Goal: Task Accomplishment & Management: Complete application form

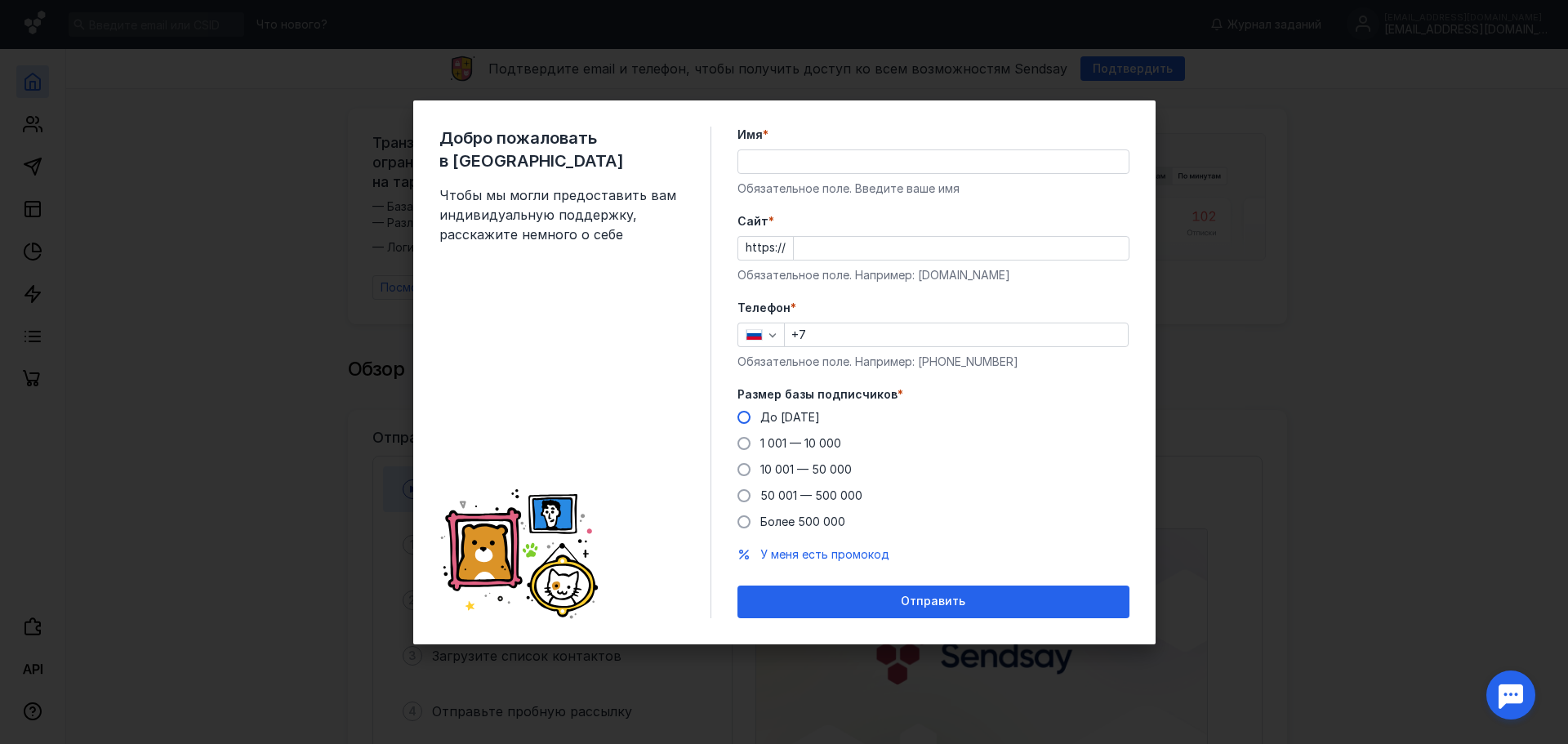
click at [747, 410] on label "До [DATE]" at bounding box center [779, 417] width 83 height 17
click at [0, 0] on input "До [DATE]" at bounding box center [0, 0] width 0 height 0
click at [842, 344] on input "+7" at bounding box center [956, 335] width 343 height 23
type input "[PHONE_NUMBER]"
click at [852, 247] on input "Cайт *" at bounding box center [961, 248] width 335 height 23
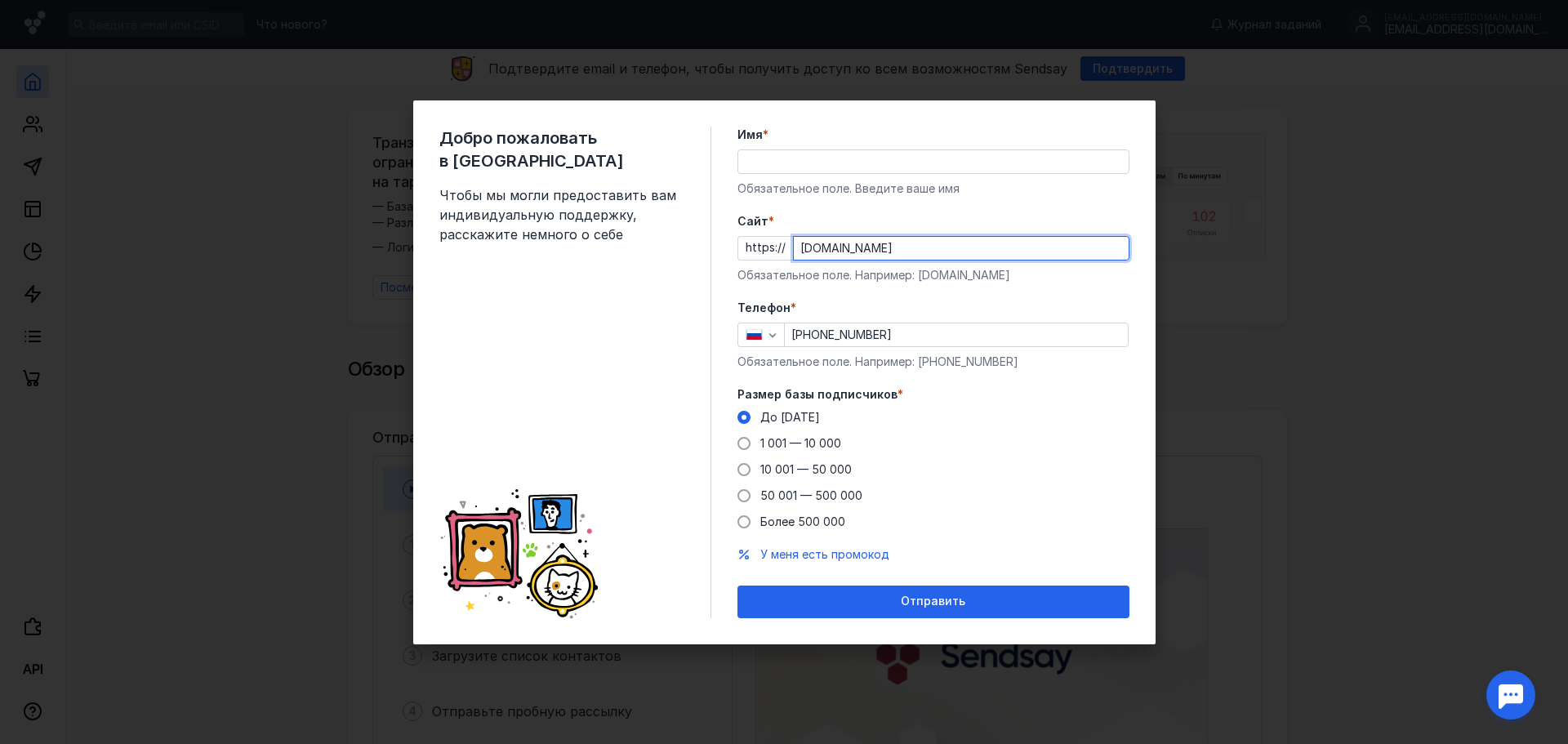
type input "[DOMAIN_NAME]"
click at [841, 158] on input "Имя *" at bounding box center [933, 162] width 390 height 23
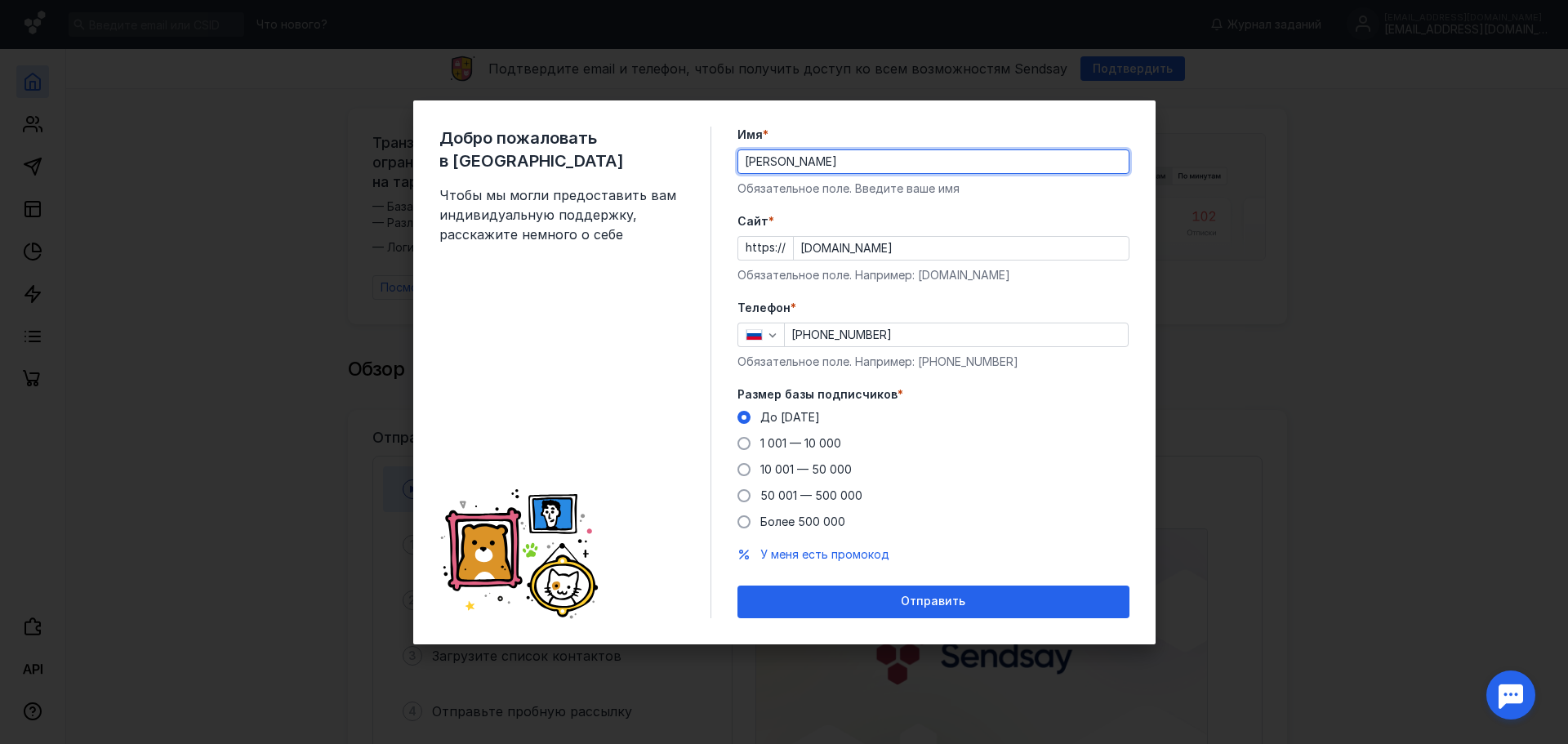
type input "[PERSON_NAME]"
click at [671, 411] on div "Добро пожаловать в Sendsay Чтобы мы могли предоставить вам индивидуальную подде…" at bounding box center [575, 372] width 272 height 491
drag, startPoint x: 921, startPoint y: 601, endPoint x: 931, endPoint y: 602, distance: 10.0
click at [923, 601] on span "Отправить" at bounding box center [932, 601] width 64 height 14
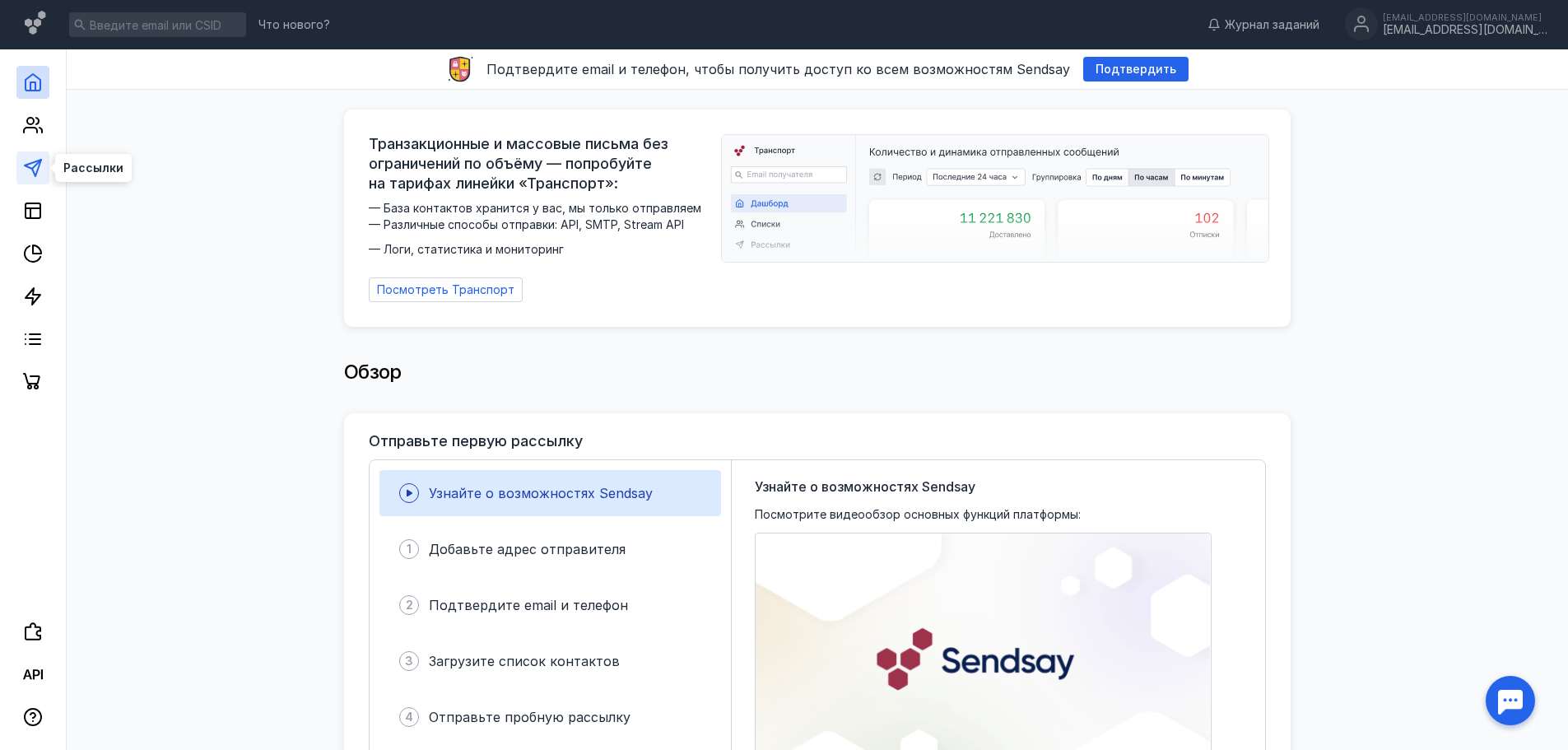
click at [38, 165] on icon at bounding box center [33, 168] width 20 height 20
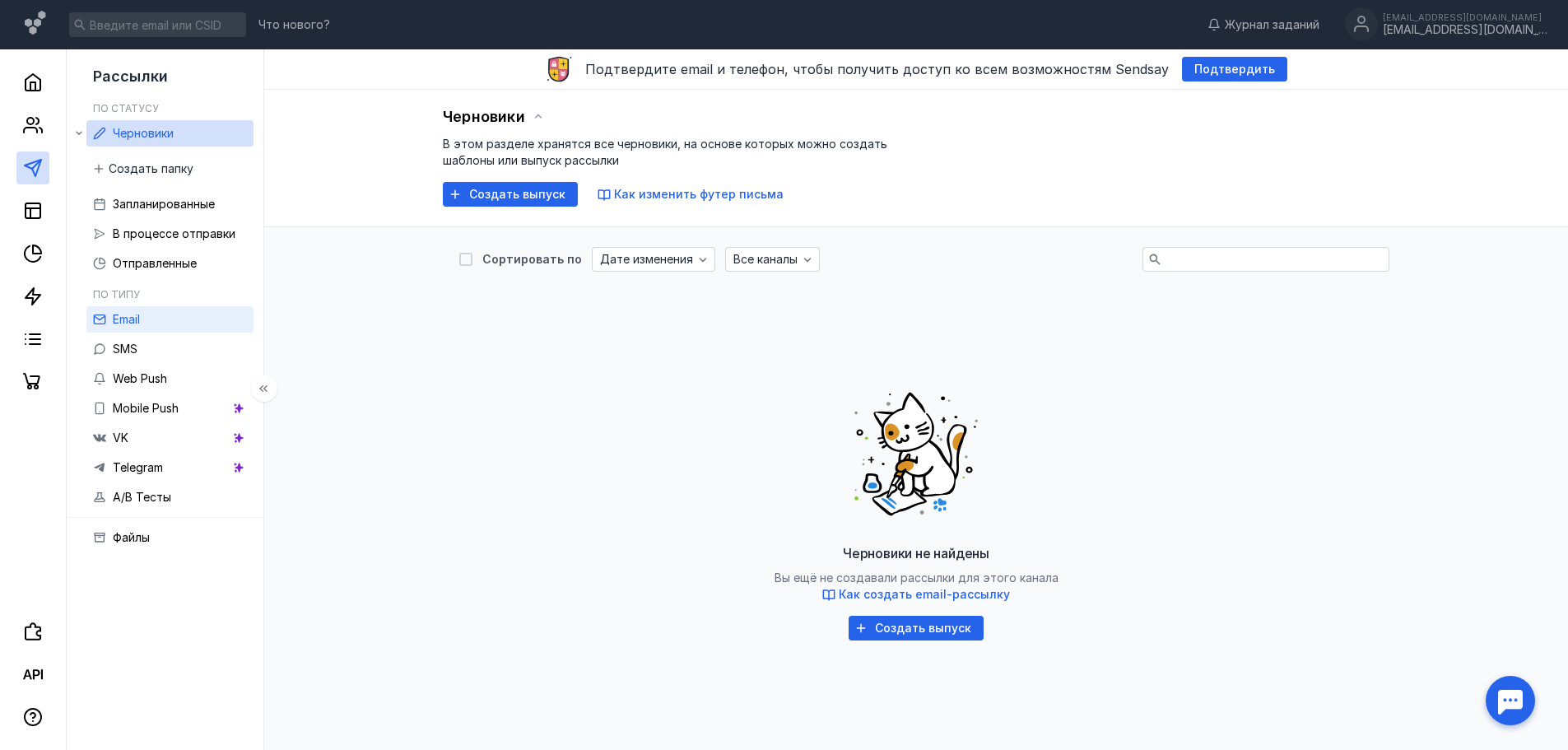
click at [182, 322] on link "Email" at bounding box center [169, 320] width 167 height 27
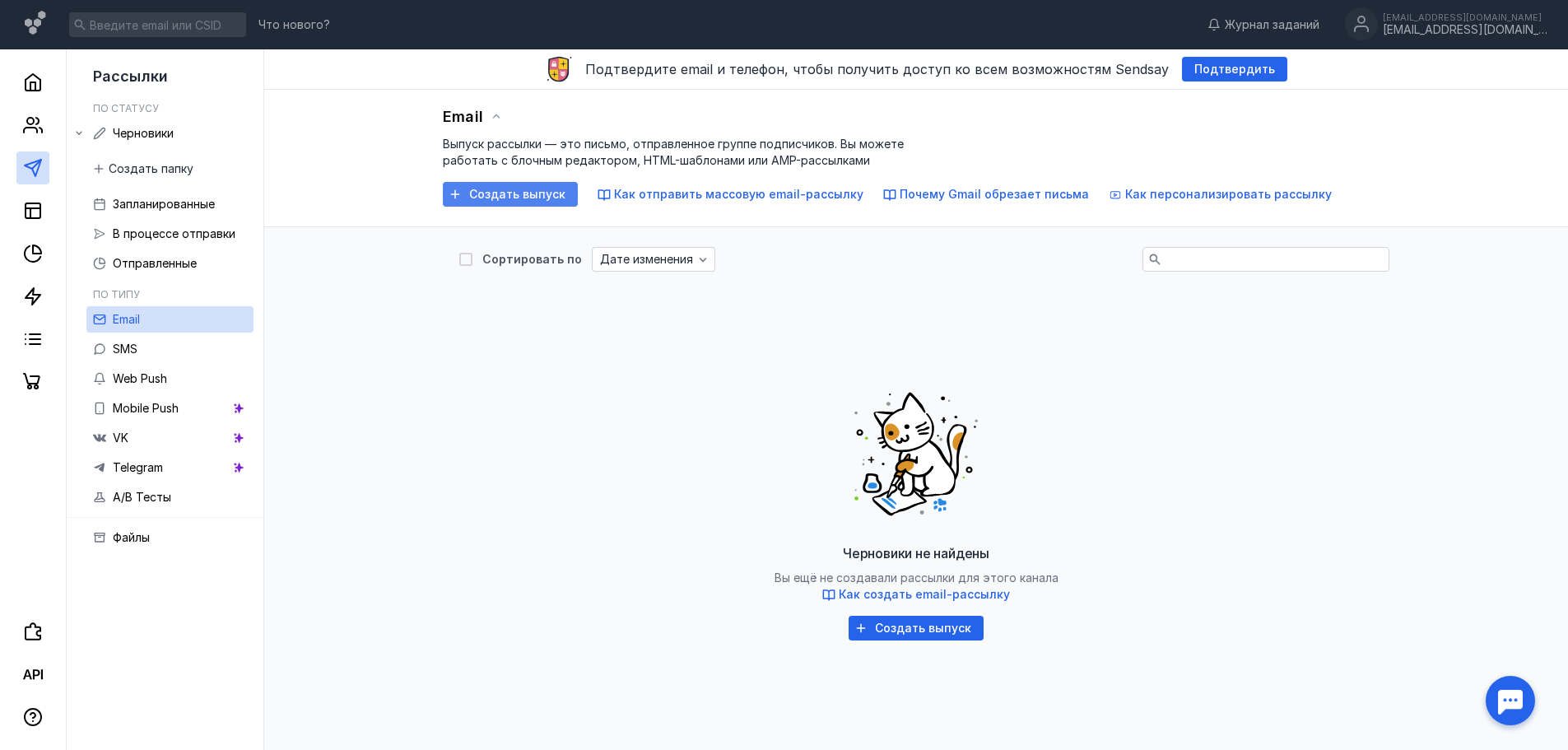
click at [508, 195] on span "Создать выпуск" at bounding box center [517, 194] width 97 height 14
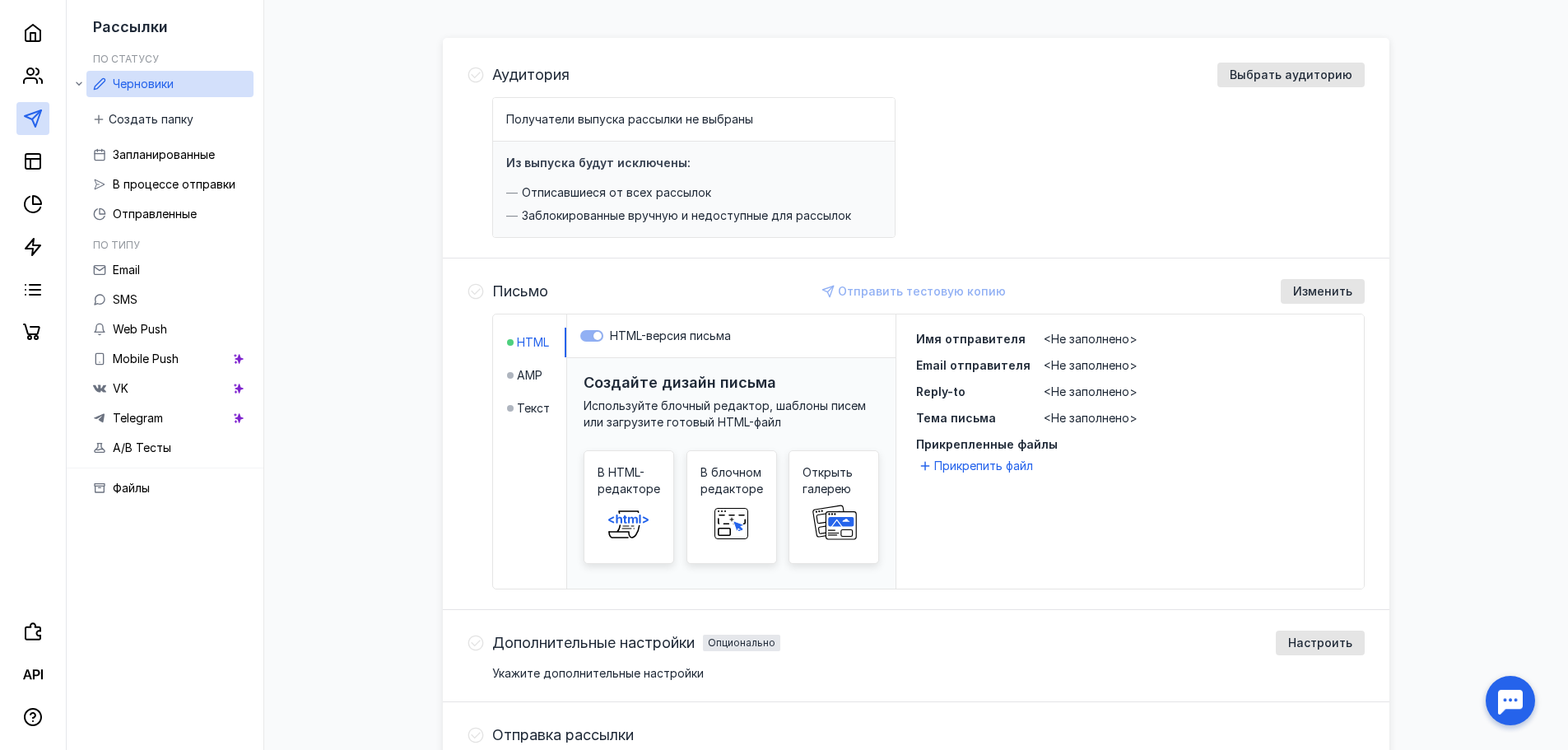
scroll to position [165, 0]
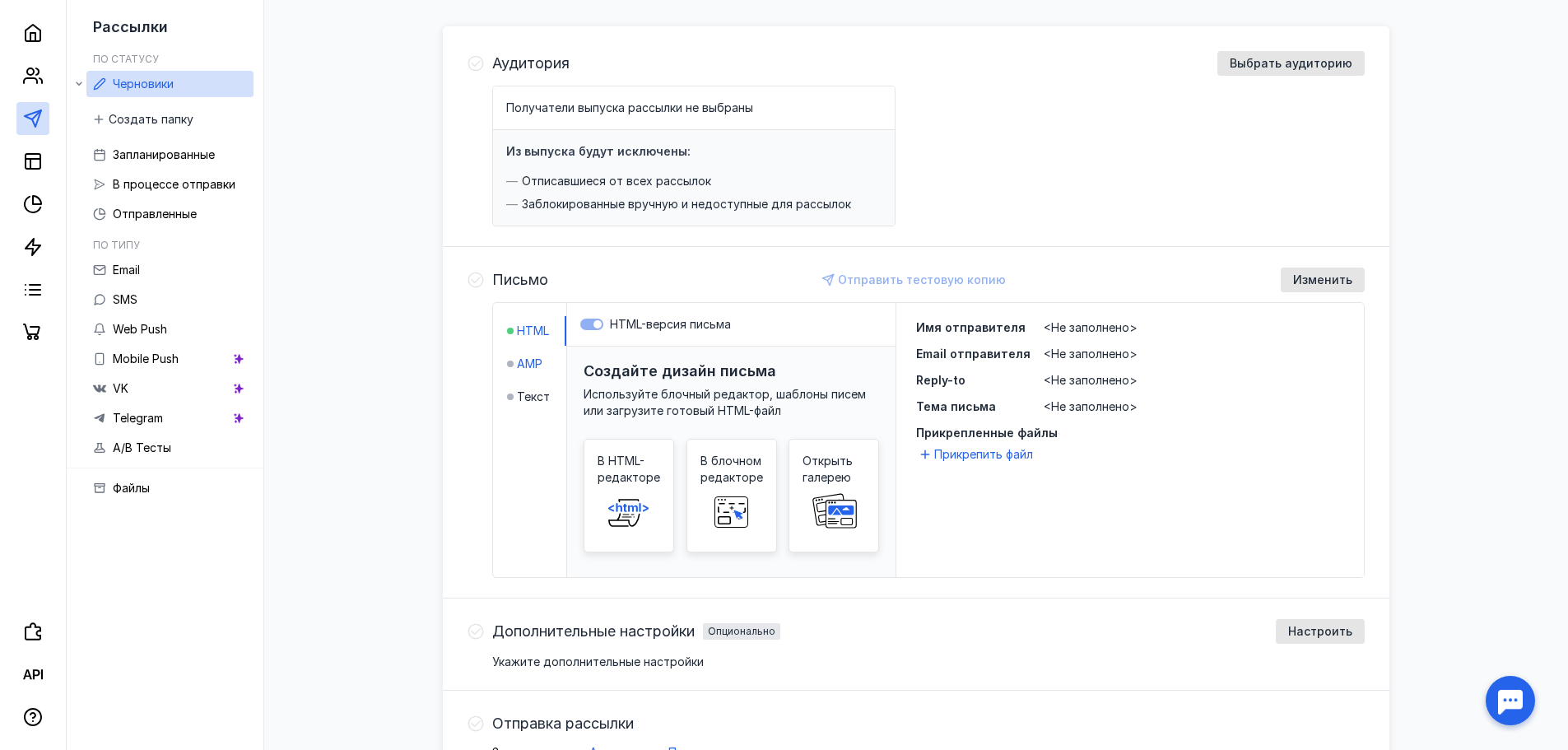
click at [521, 367] on span "AMP" at bounding box center [530, 364] width 26 height 17
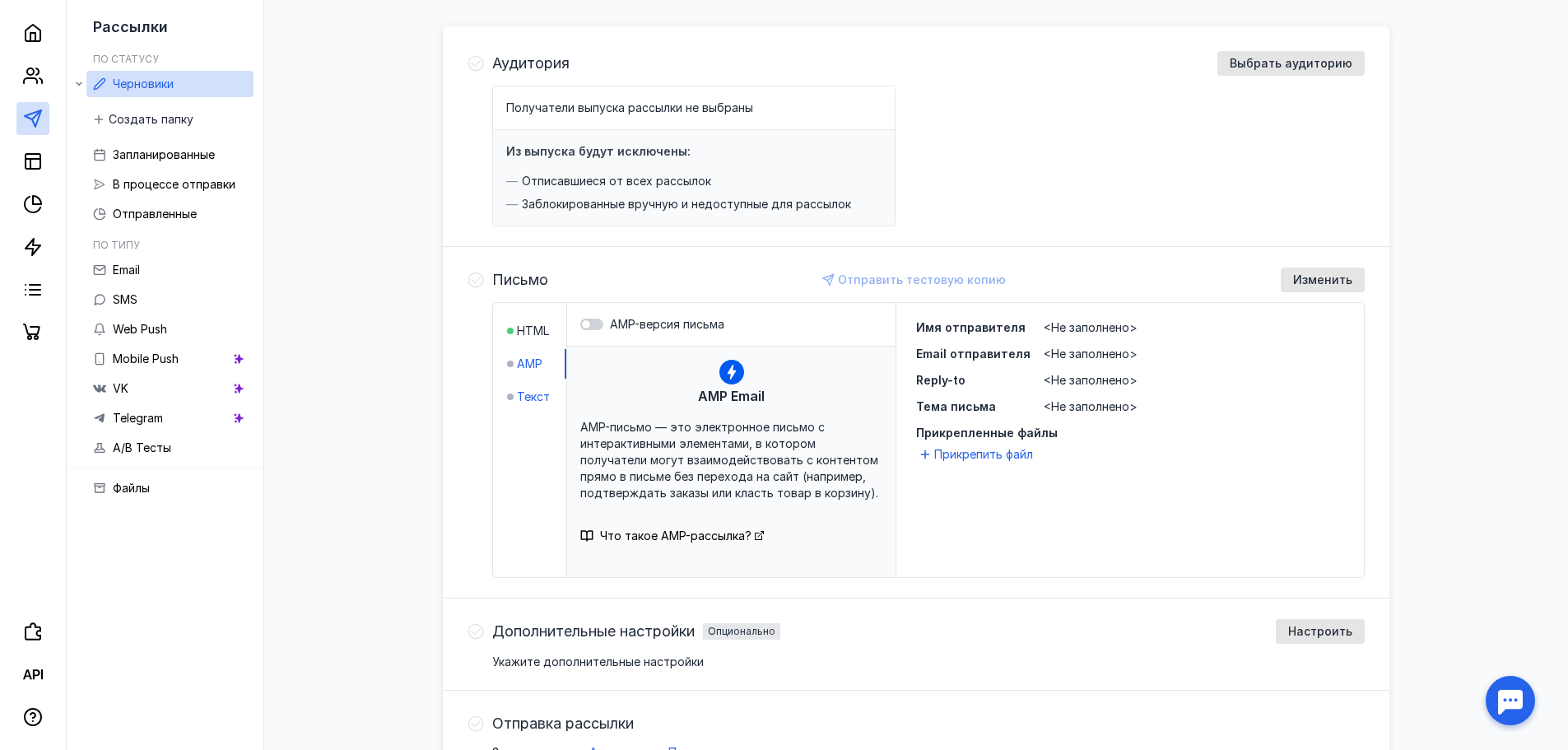
click at [517, 399] on span "Текст" at bounding box center [533, 397] width 33 height 17
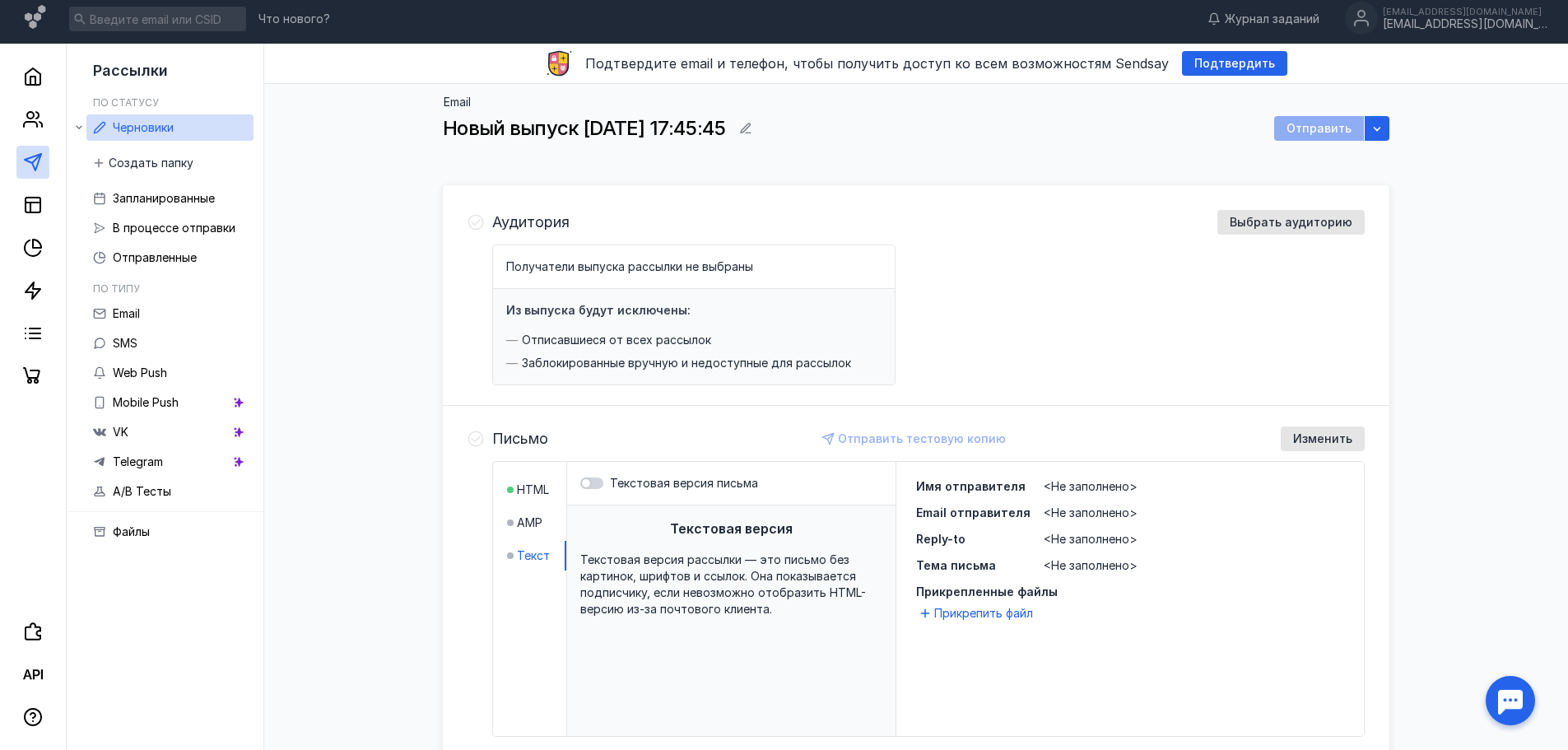
scroll to position [0, 0]
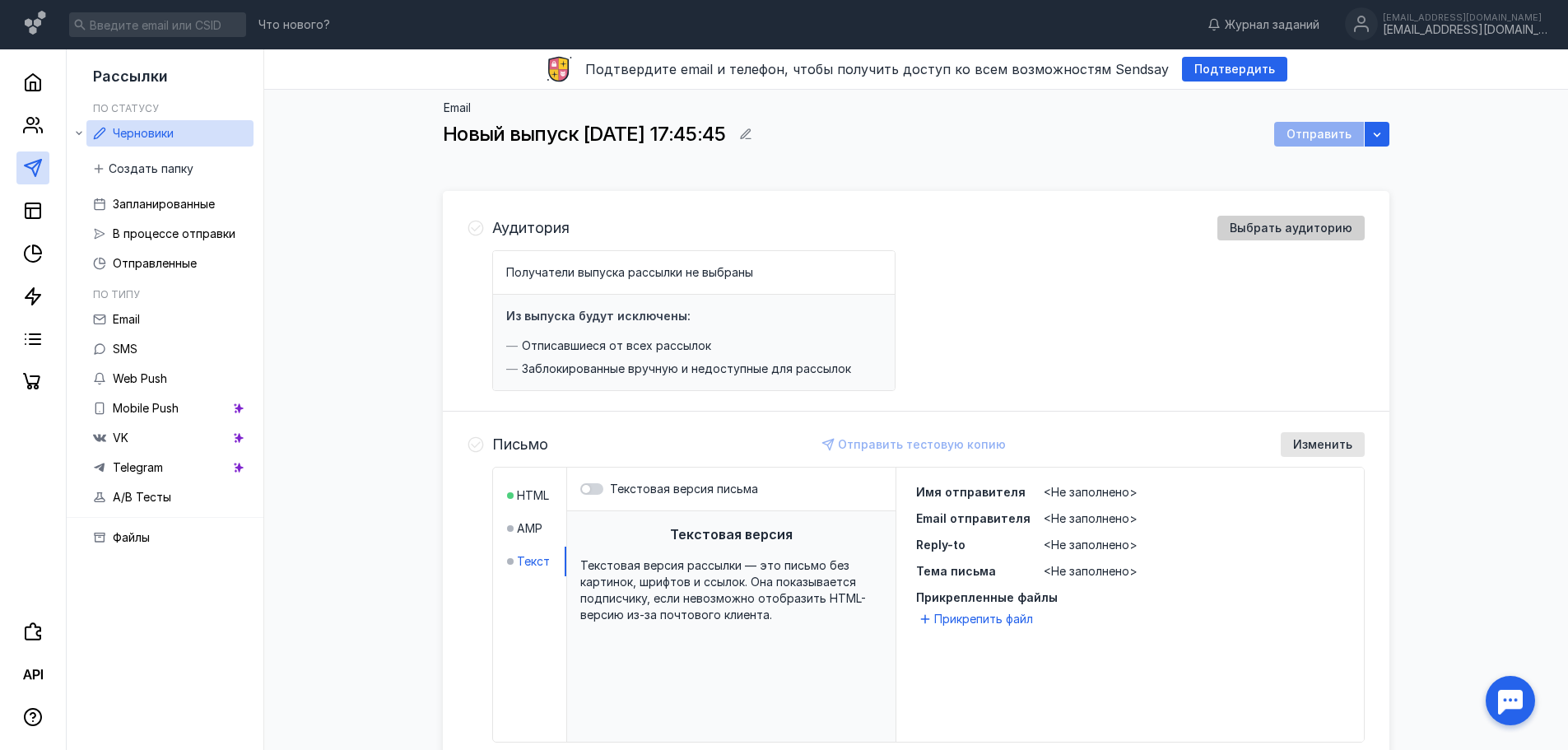
click at [1302, 221] on div "Выбрать аудиторию" at bounding box center [1291, 228] width 147 height 25
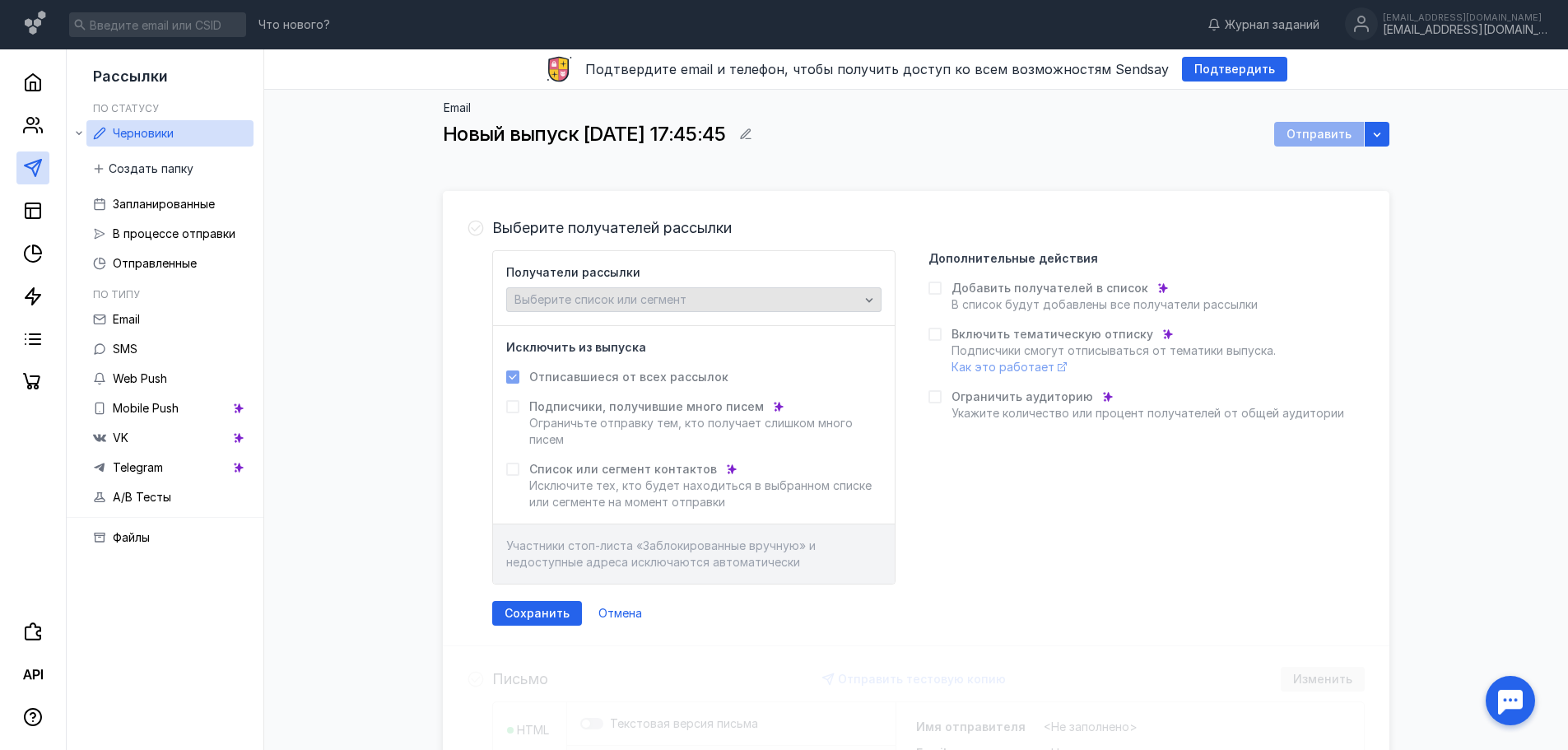
click at [863, 302] on icon "button" at bounding box center [869, 299] width 13 height 13
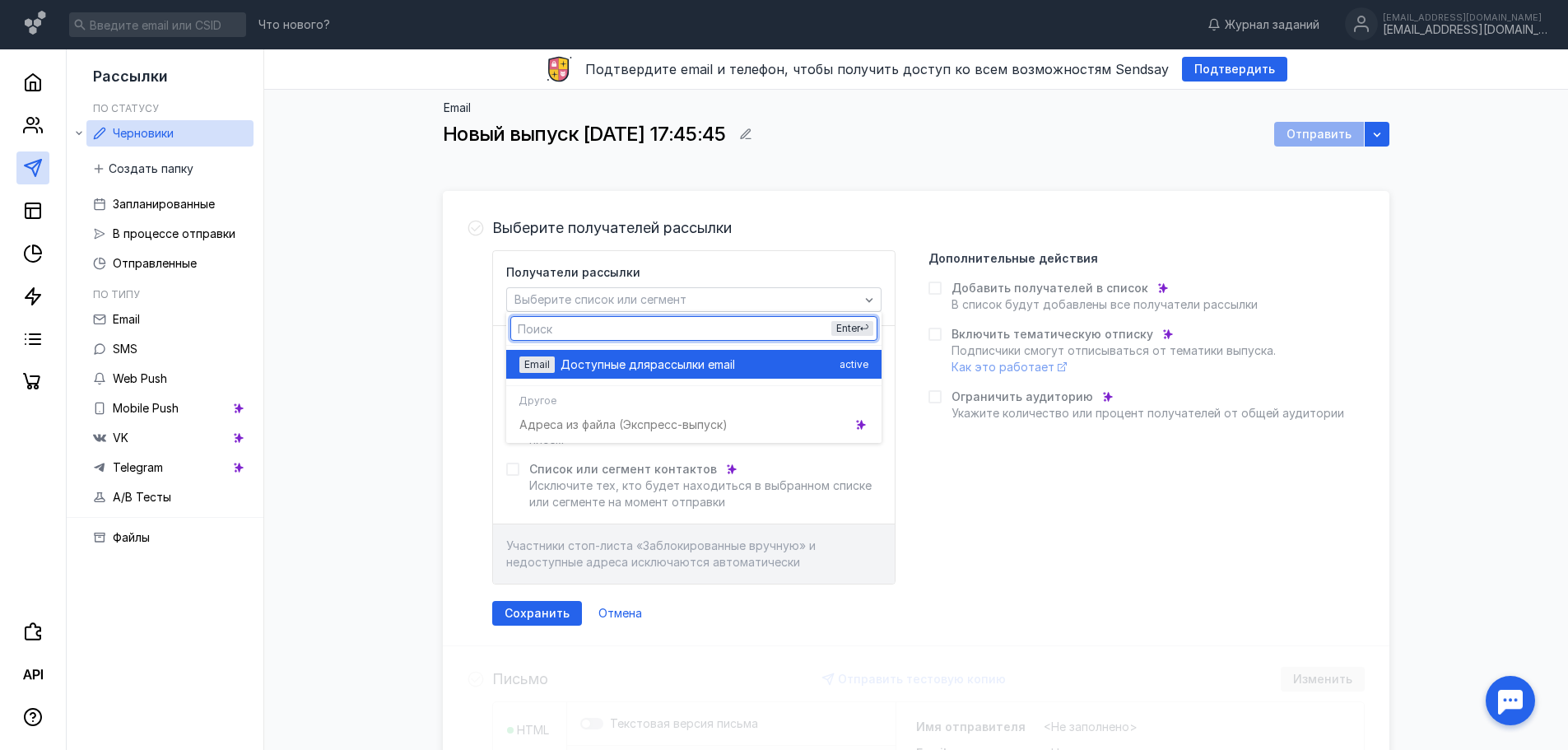
click at [769, 365] on div "Доступные для рассылки email" at bounding box center [697, 365] width 272 height 17
